Goal: Transaction & Acquisition: Purchase product/service

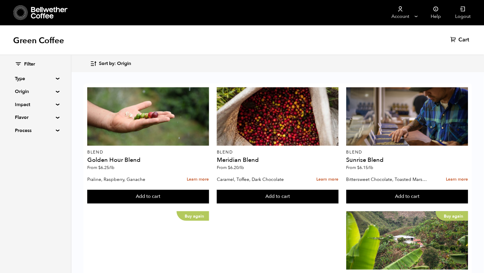
scroll to position [453, 0]
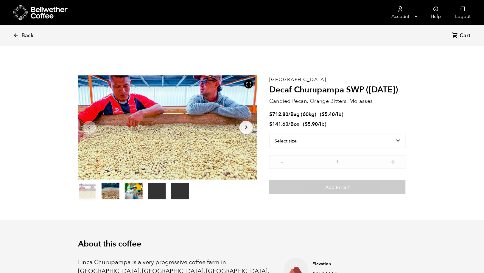
scroll to position [259, 315]
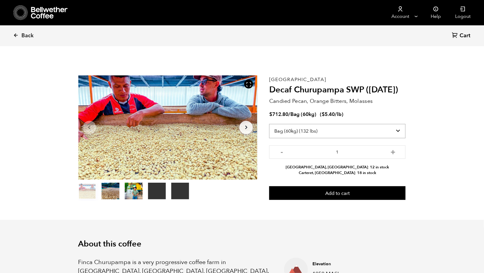
select select "box"
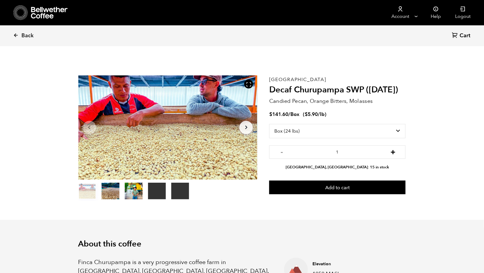
click at [390, 153] on button "+" at bounding box center [392, 151] width 7 height 6
type input "2"
select select "bag-3"
type input "1"
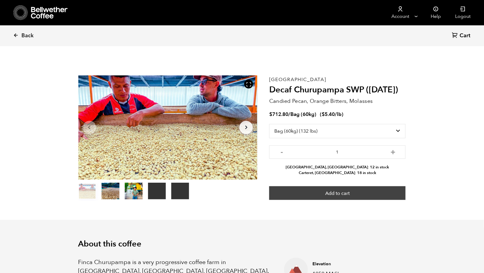
click at [356, 196] on button "Add to cart" at bounding box center [337, 193] width 136 height 14
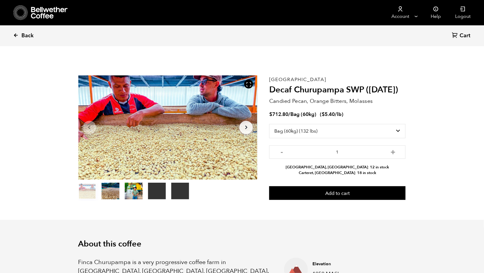
click at [22, 33] on link "Back" at bounding box center [31, 36] width 37 height 20
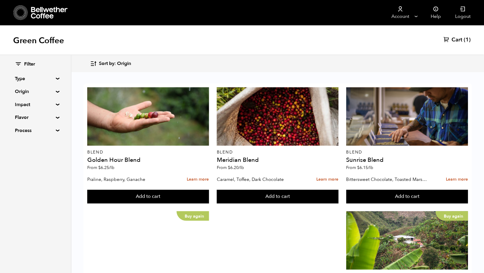
scroll to position [205, 0]
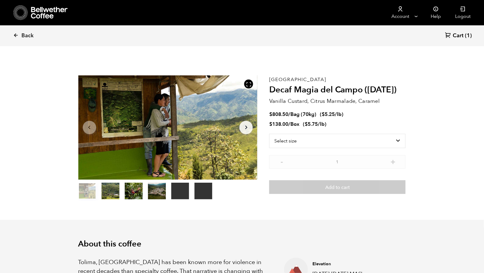
scroll to position [259, 315]
select select "bag"
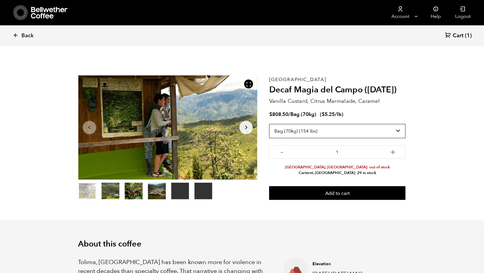
scroll to position [0, 0]
click at [108, 193] on button "item 1" at bounding box center [110, 192] width 18 height 17
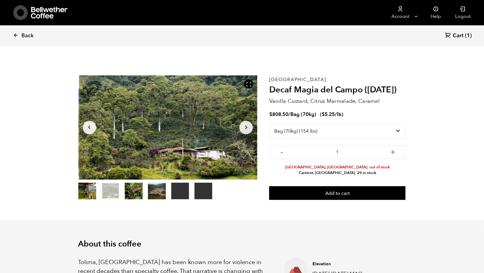
click at [132, 195] on button "item 2" at bounding box center [134, 192] width 18 height 17
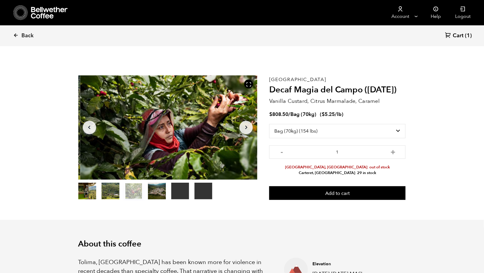
click at [162, 194] on button "item 3" at bounding box center [157, 192] width 18 height 17
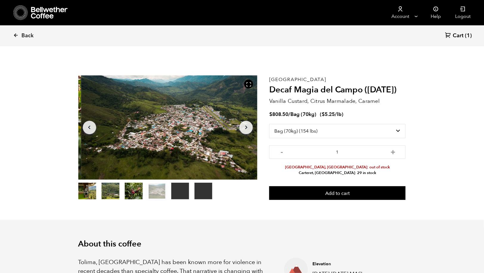
click at [90, 196] on button "item 0" at bounding box center [87, 192] width 18 height 17
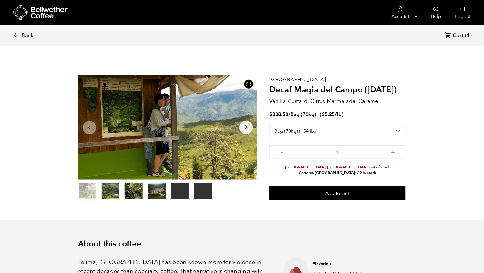
click at [449, 35] on icon at bounding box center [448, 35] width 6 height 6
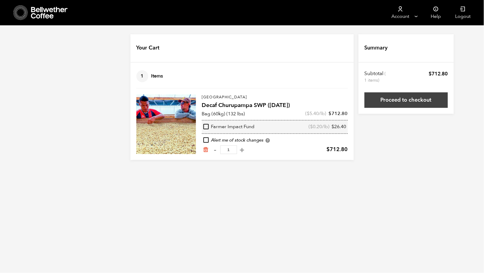
click at [425, 100] on link "Proceed to checkout" at bounding box center [405, 99] width 83 height 15
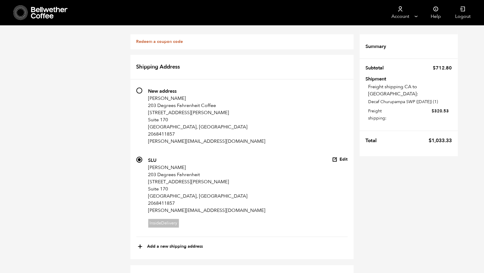
scroll to position [371, 0]
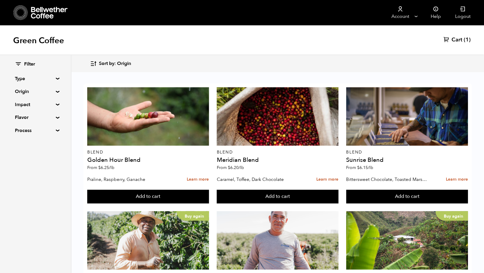
click at [455, 37] on span "Cart" at bounding box center [456, 39] width 11 height 7
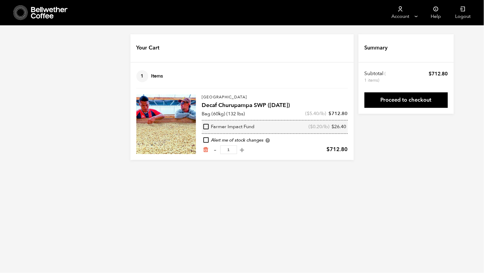
click at [167, 121] on div at bounding box center [166, 124] width 60 height 60
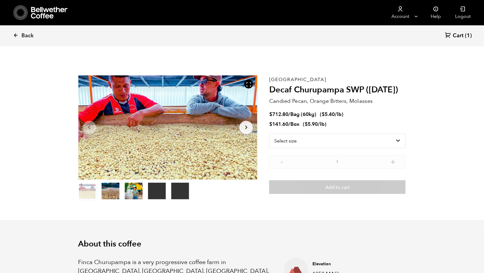
scroll to position [259, 315]
click at [305, 137] on select "Select size Bag (60kg) (132 lbs) Box (24 lbs)" at bounding box center [337, 141] width 136 height 14
select select "box"
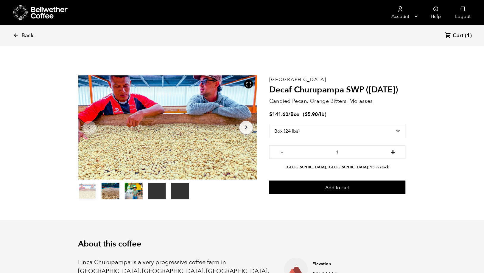
click at [390, 151] on button "+" at bounding box center [392, 151] width 7 height 6
click at [391, 152] on button "+" at bounding box center [392, 151] width 7 height 6
type input "3"
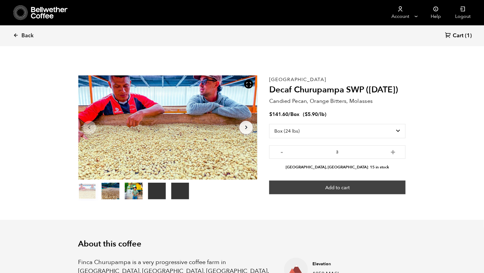
click at [365, 188] on button "Add to cart" at bounding box center [337, 187] width 136 height 14
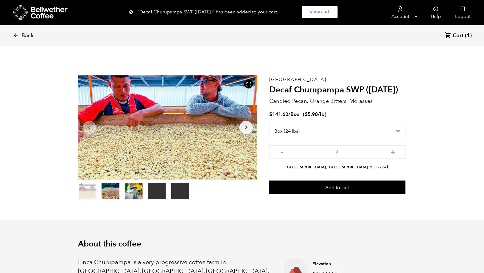
click at [456, 33] on span "Cart" at bounding box center [458, 35] width 11 height 7
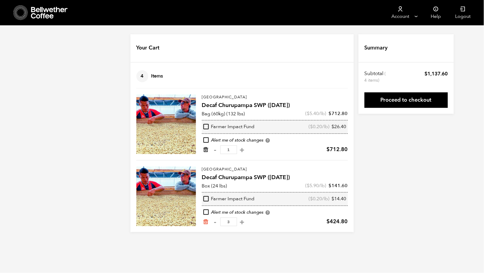
click at [203, 152] on icon "Remove from cart" at bounding box center [206, 149] width 6 height 6
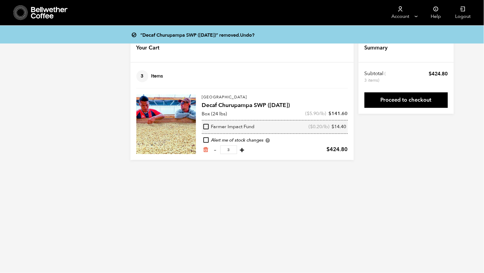
click at [238, 153] on button "+" at bounding box center [241, 150] width 7 height 6
type input "4"
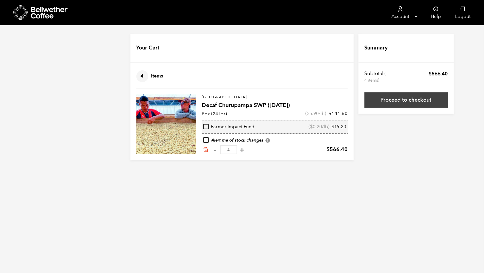
click at [419, 101] on link "Proceed to checkout" at bounding box center [405, 99] width 83 height 15
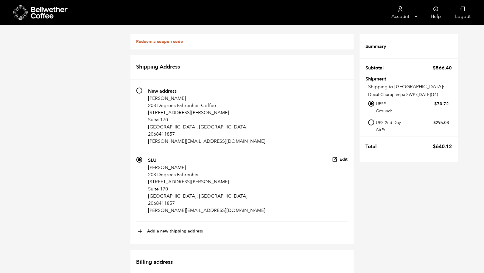
scroll to position [356, 0]
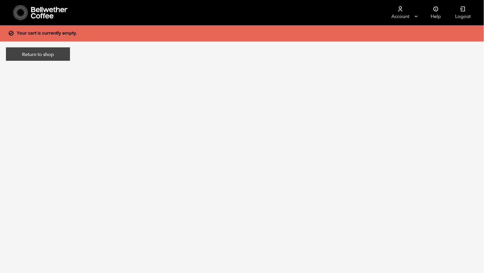
click at [34, 60] on link "Return to shop" at bounding box center [38, 54] width 64 height 14
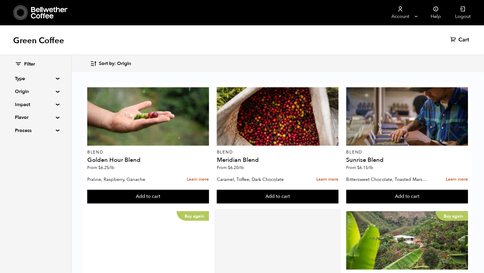
scroll to position [189, 0]
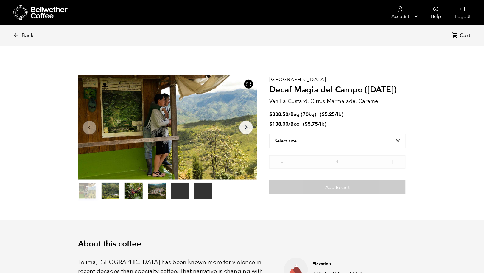
scroll to position [259, 315]
select select "bag"
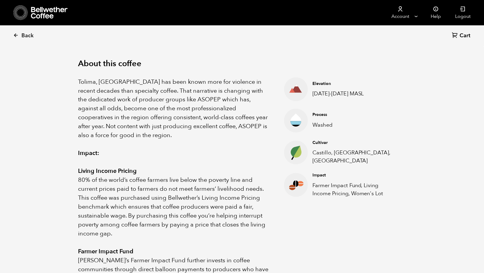
scroll to position [182, 0]
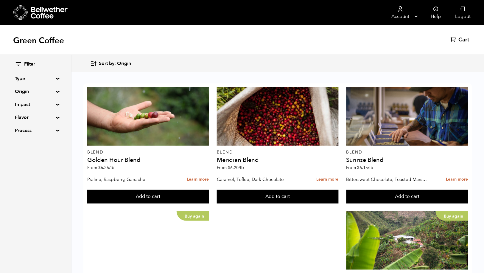
scroll to position [504, 0]
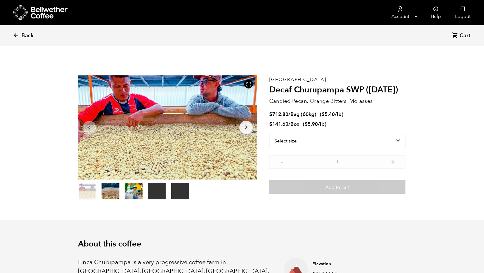
click at [32, 41] on link "Back" at bounding box center [31, 36] width 37 height 20
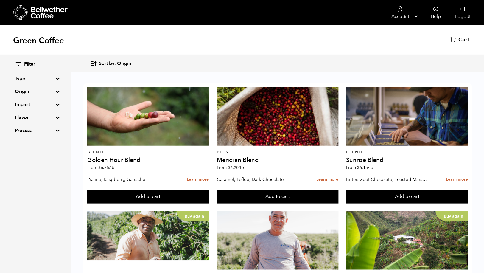
scroll to position [570, 0]
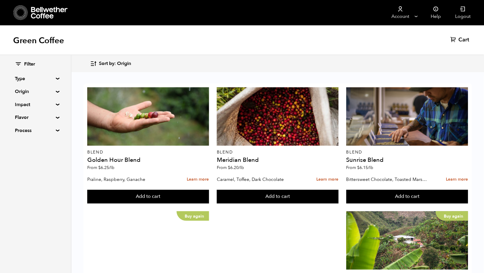
scroll to position [212, 0]
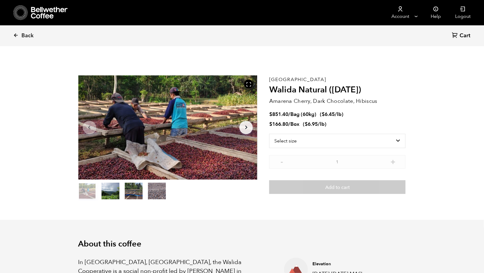
click at [247, 131] on icon "Arrow Right" at bounding box center [246, 127] width 7 height 7
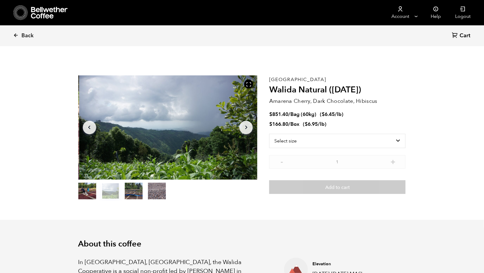
click at [93, 128] on icon "Arrow Left" at bounding box center [89, 127] width 7 height 7
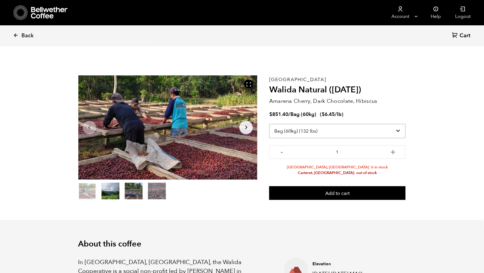
select select "box"
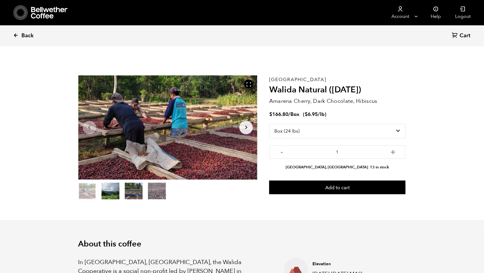
click at [24, 35] on span "Back" at bounding box center [27, 35] width 12 height 7
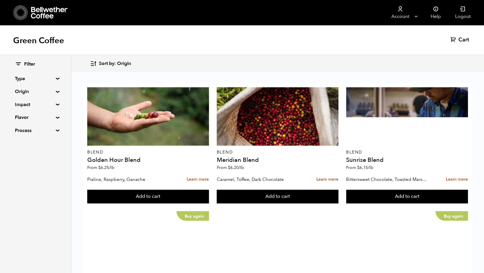
scroll to position [570, 0]
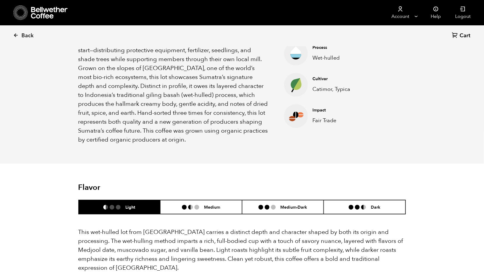
scroll to position [249, 0]
